Goal: Obtain resource: Download file/media

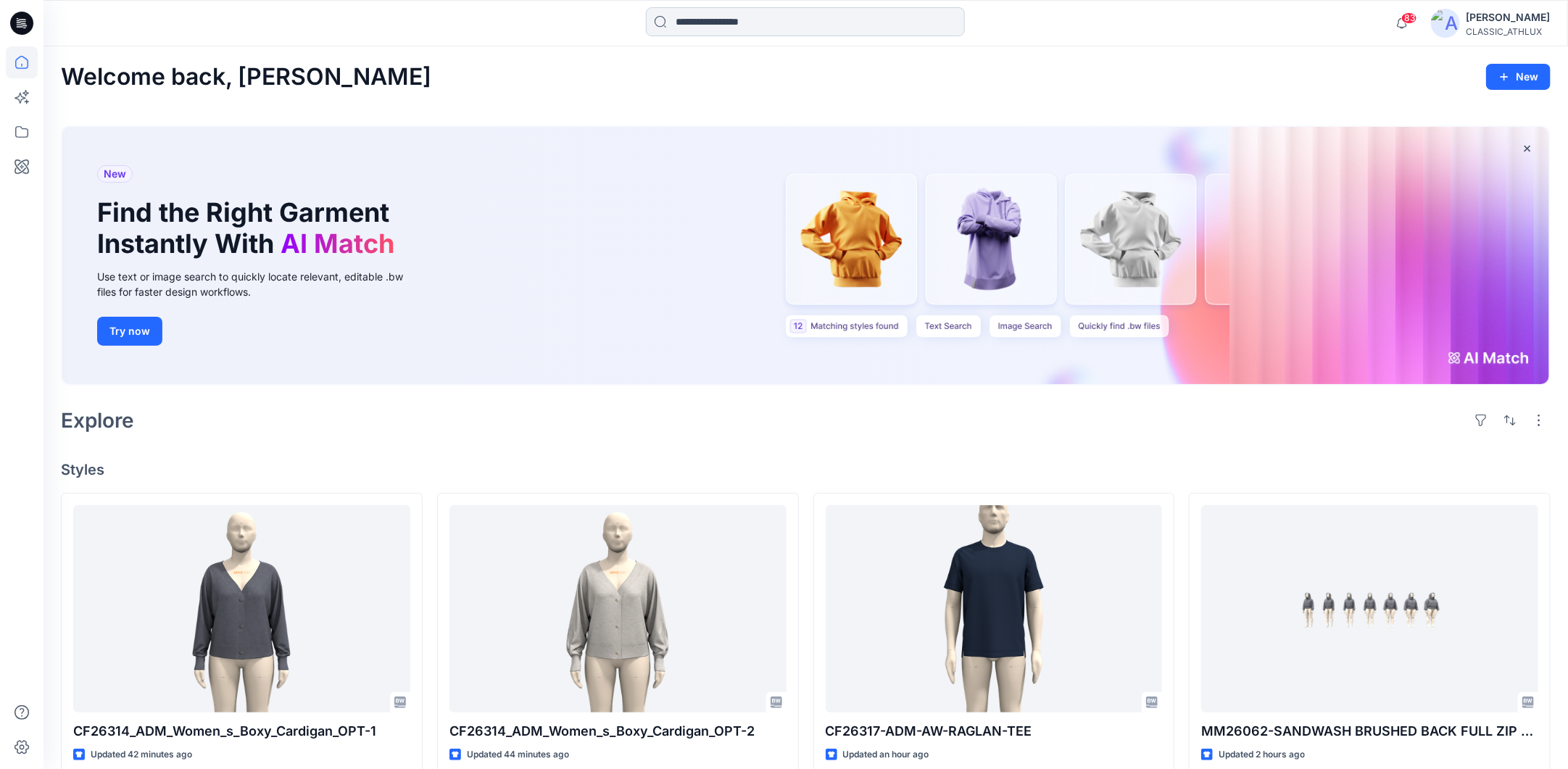
click at [706, 24] on input at bounding box center [805, 22] width 319 height 29
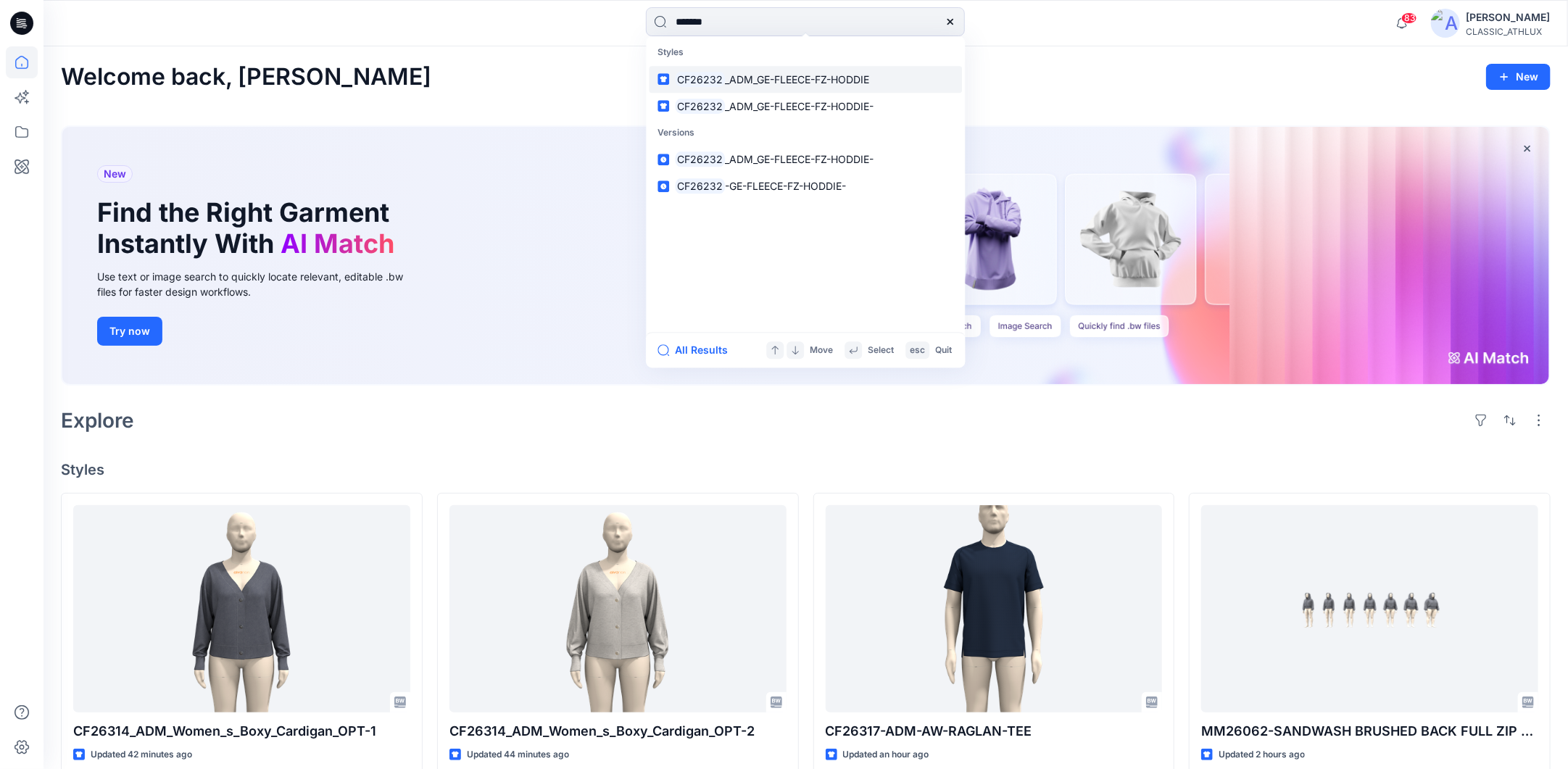
type input "*******"
click at [751, 83] on span "_ADM_GE-FLEECE-FZ-HODDIE" at bounding box center [797, 79] width 144 height 13
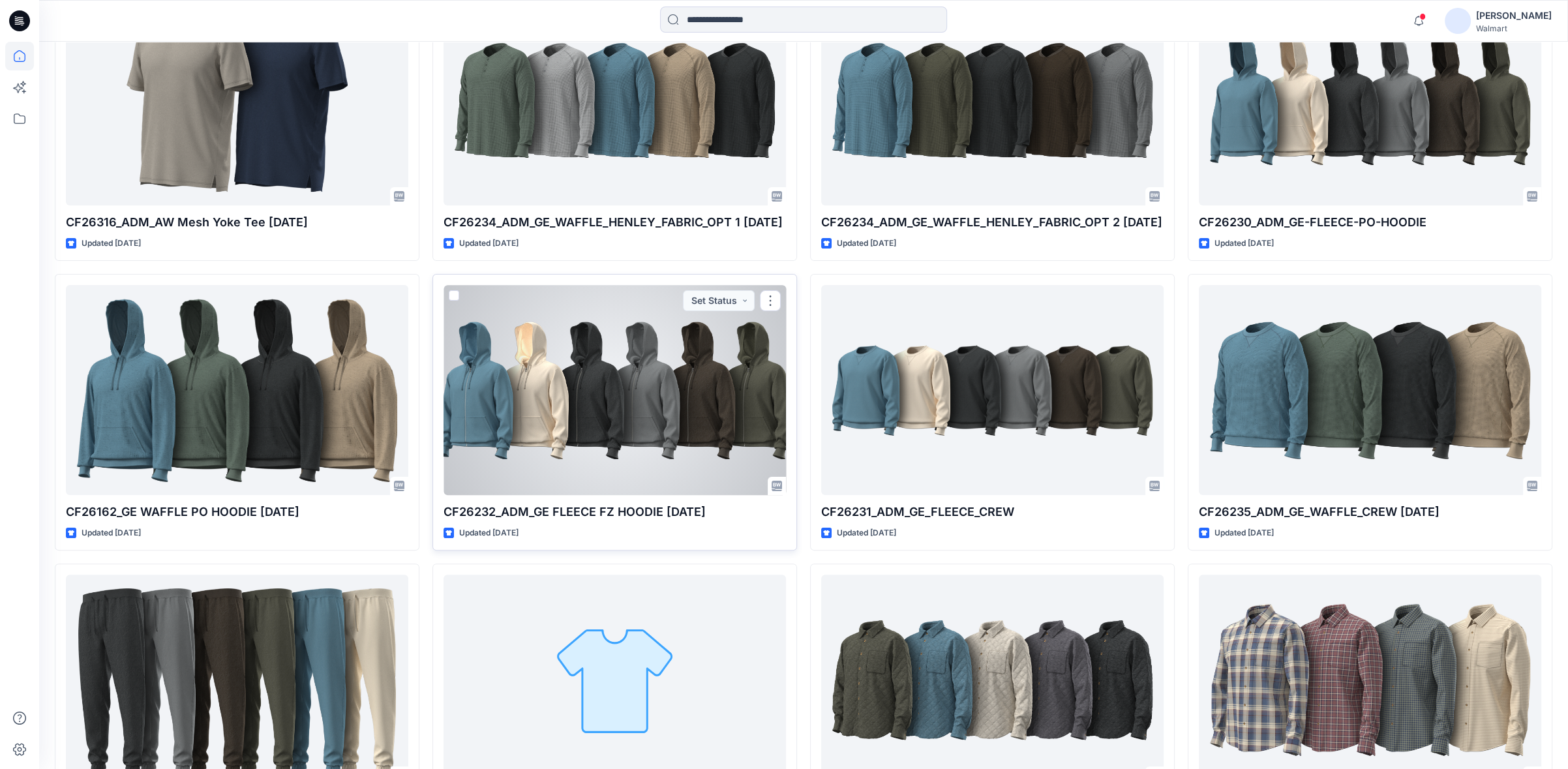
scroll to position [507, 0]
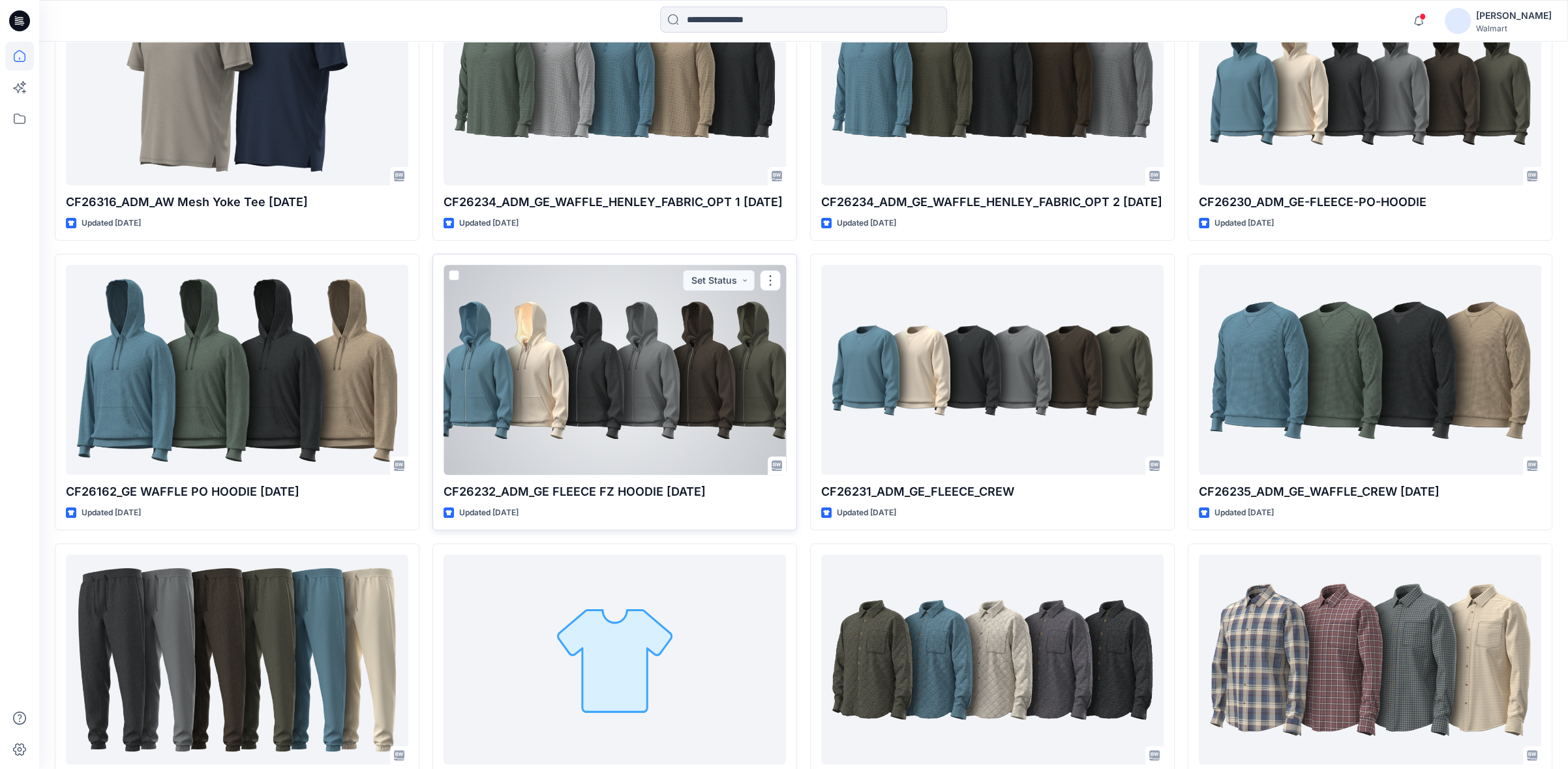
click at [643, 418] on div at bounding box center [614, 369] width 342 height 210
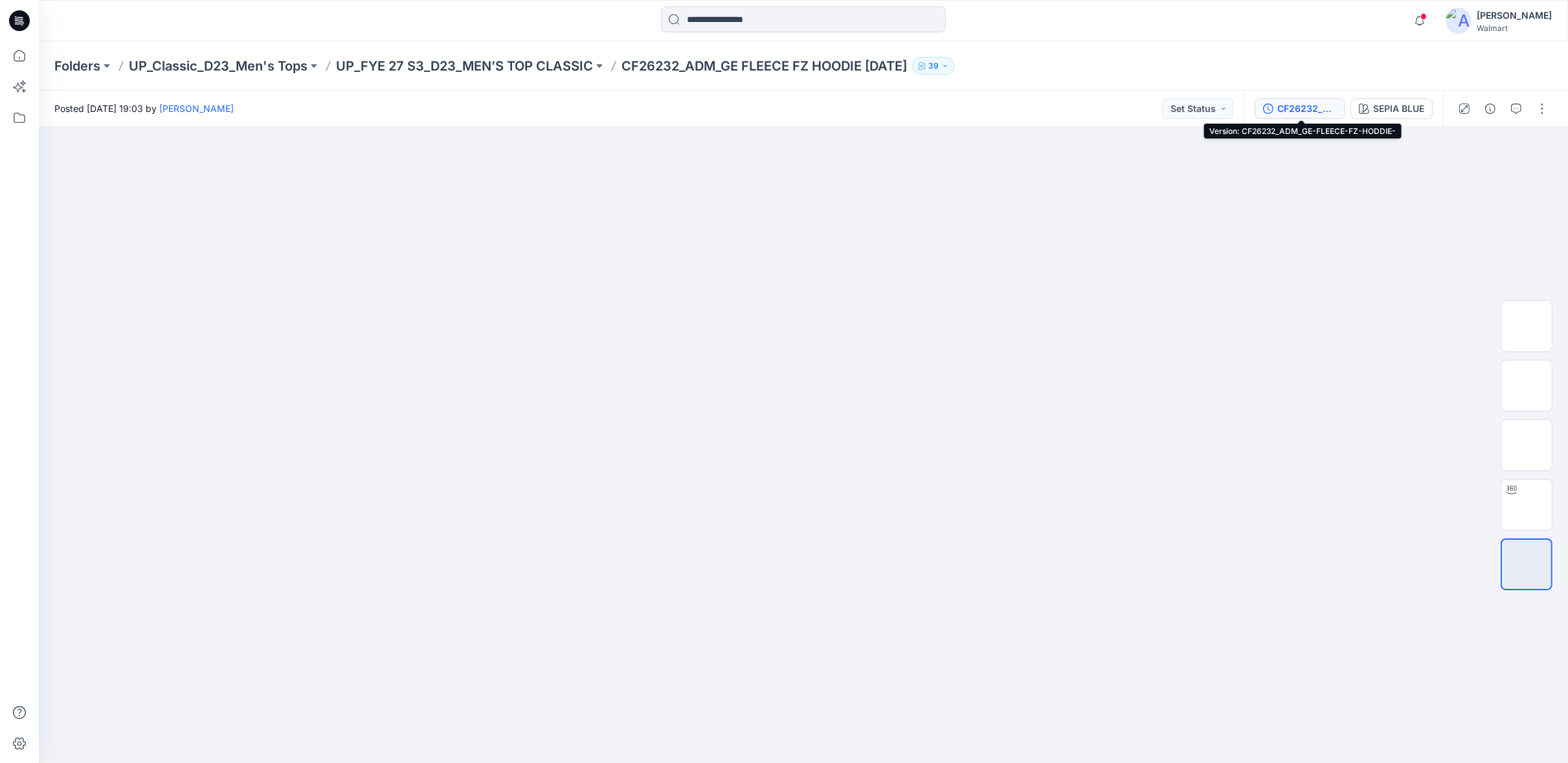
click at [1304, 108] on div "CF26232_ADM_GE-FLEECE-FZ-HODDIE-" at bounding box center [1307, 108] width 59 height 14
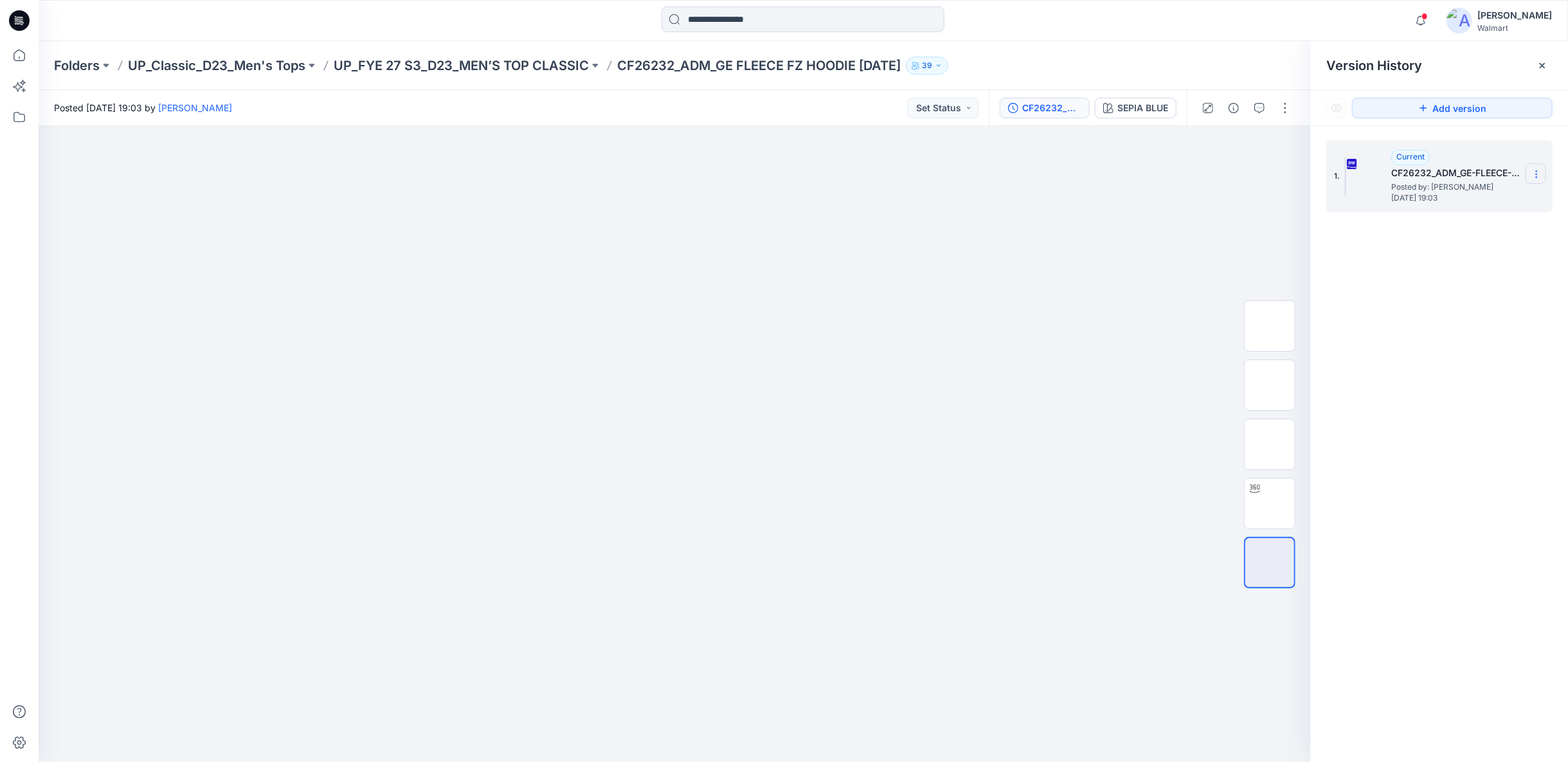
click at [1537, 173] on icon at bounding box center [1537, 175] width 10 height 10
click at [1496, 198] on span "Download Source BW File" at bounding box center [1471, 199] width 108 height 16
click at [587, 69] on p "UP_FYE 27 S3_D23_MEN’S TOP CLASSIC" at bounding box center [461, 66] width 255 height 18
